Goal: Find specific page/section: Find specific page/section

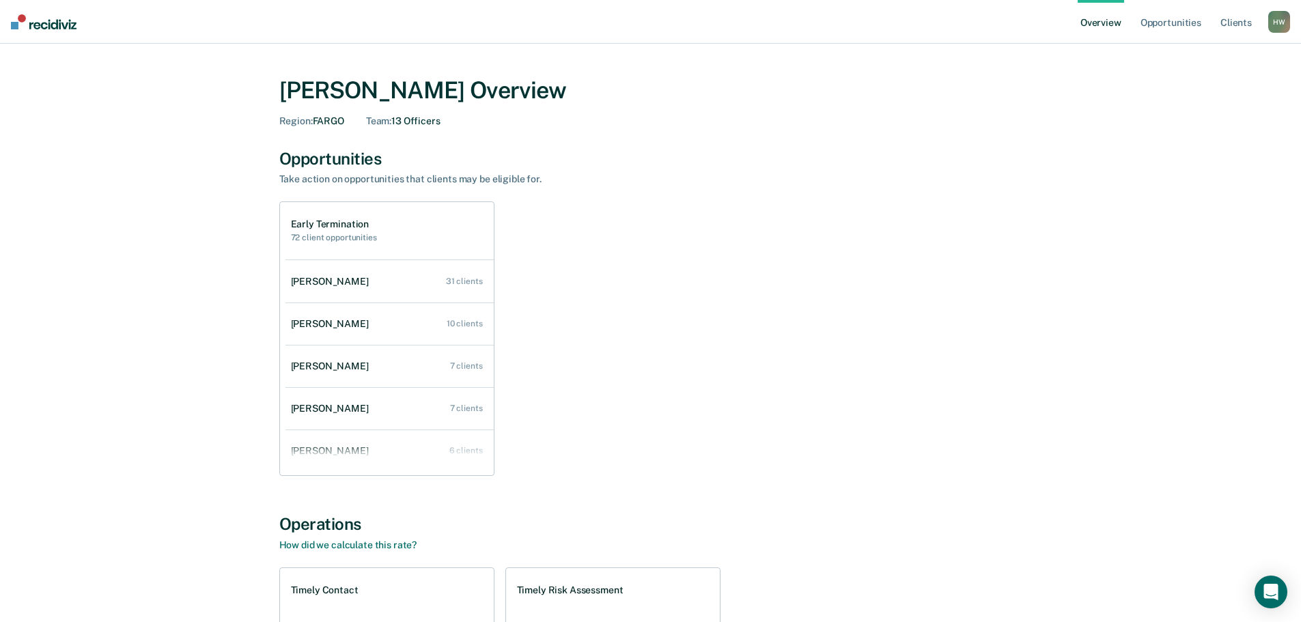
click at [1280, 12] on div "H W" at bounding box center [1279, 22] width 22 height 22
click at [1222, 85] on link "Go to Operations" at bounding box center [1224, 89] width 110 height 12
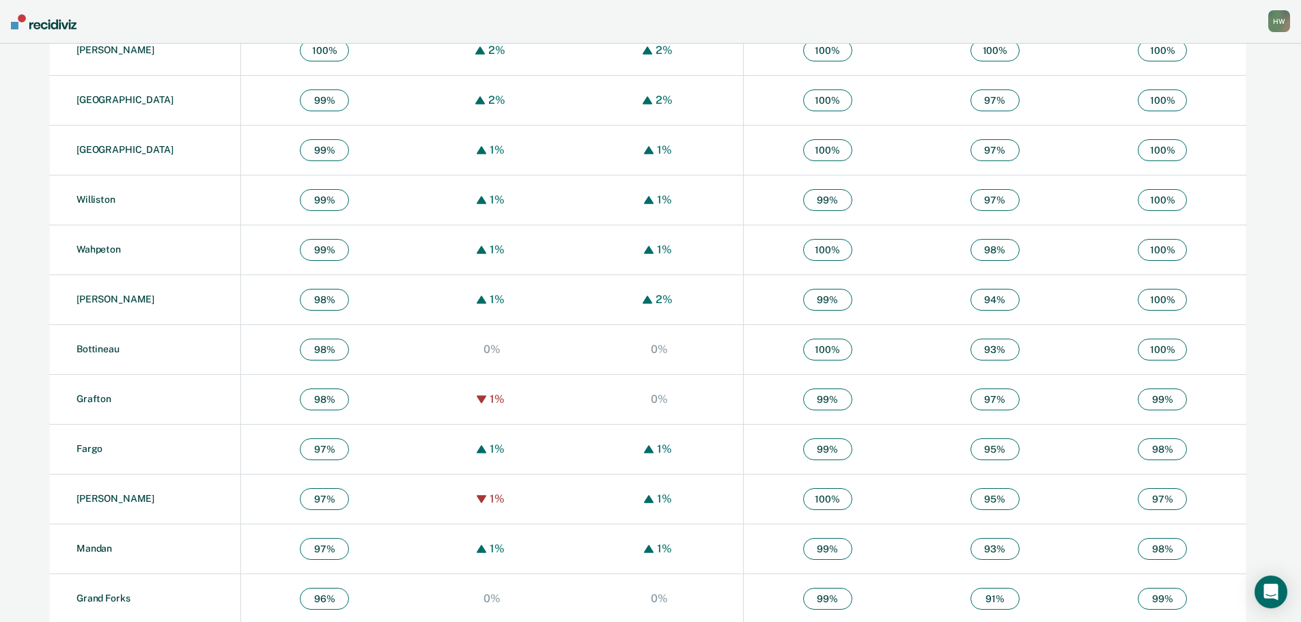
scroll to position [615, 0]
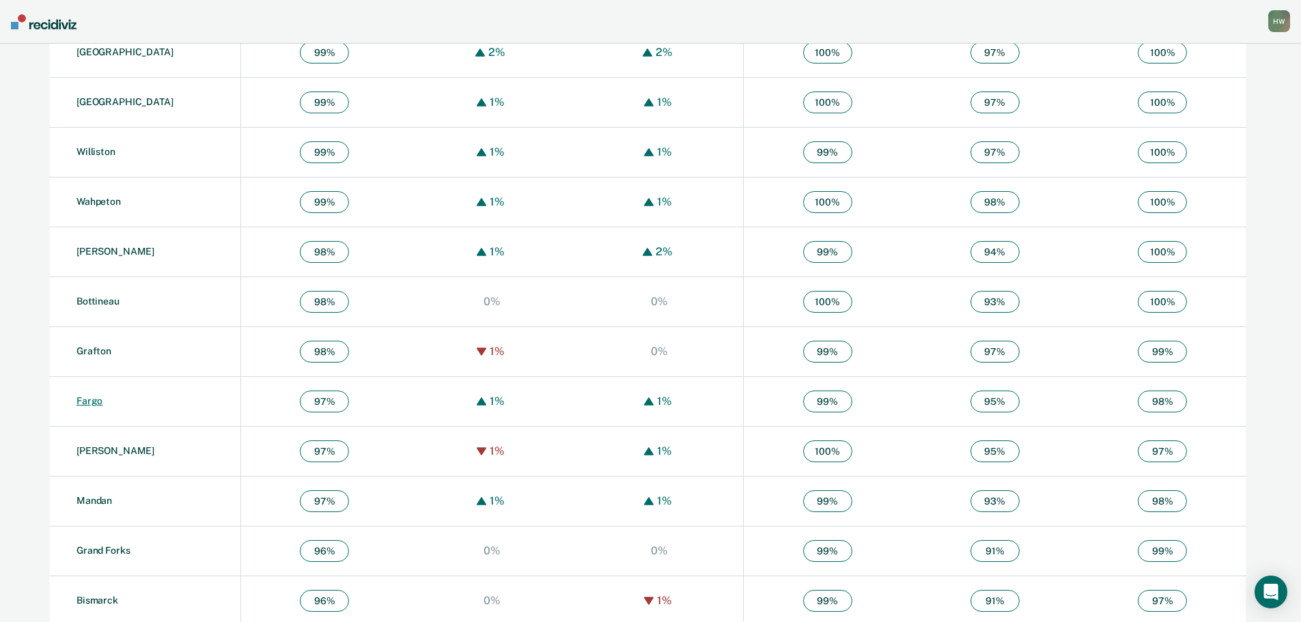
click at [88, 396] on link "Fargo" at bounding box center [89, 400] width 26 height 11
